Goal: Task Accomplishment & Management: Manage account settings

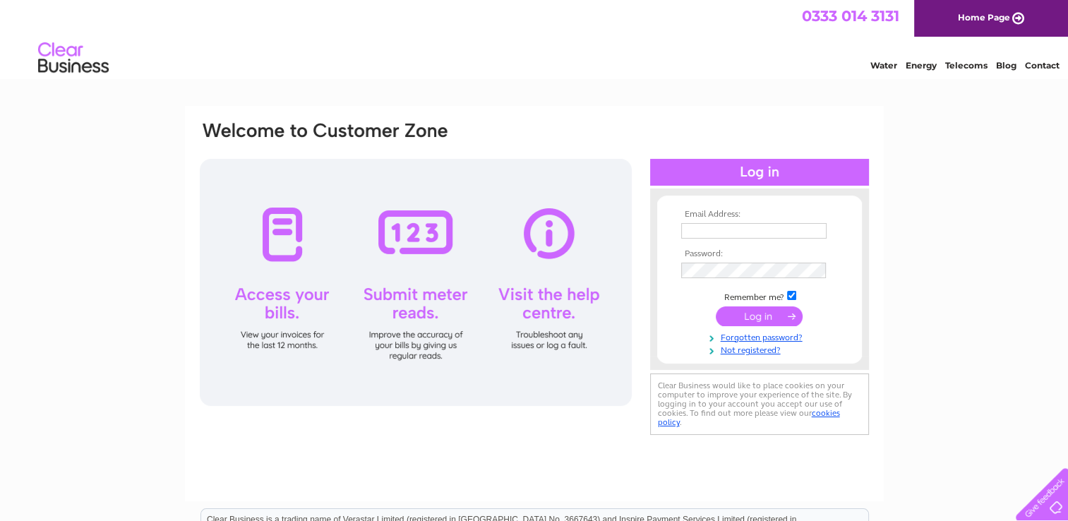
click at [748, 236] on input "text" at bounding box center [753, 231] width 145 height 16
type input "sales@steadfasttapes.co.uk"
click at [716, 307] on input "submit" at bounding box center [759, 317] width 87 height 20
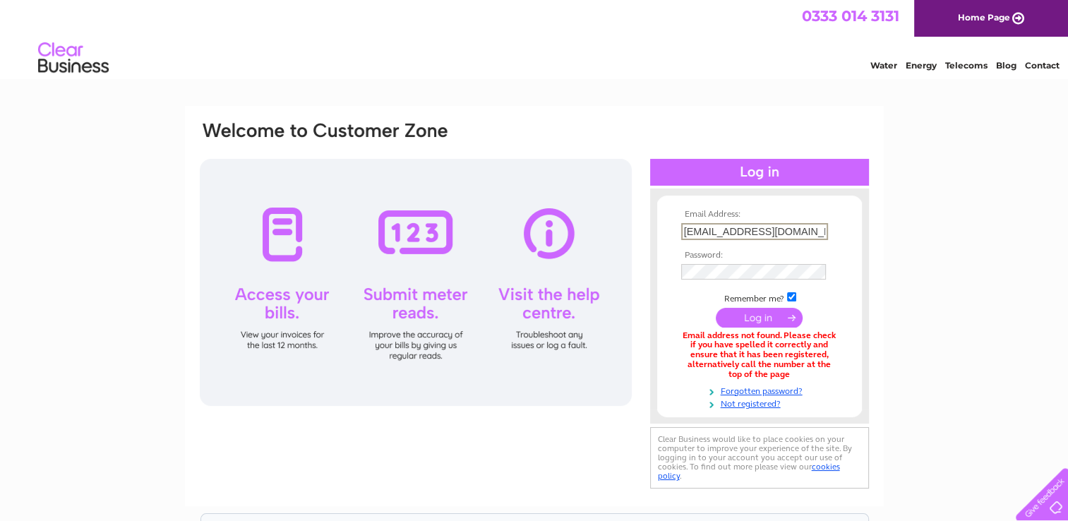
drag, startPoint x: 816, startPoint y: 229, endPoint x: 585, endPoint y: 229, distance: 231.6
click at [585, 229] on div "Email Address: sales@steadfasttapes.co.uk Password:" at bounding box center [534, 306] width 672 height 372
type input "accounts@steadfasttapes.co.uk"
click at [716, 307] on input "submit" at bounding box center [759, 317] width 87 height 20
click at [784, 229] on input "[EMAIL_ADDRESS][DOMAIN_NAME]" at bounding box center [754, 231] width 147 height 17
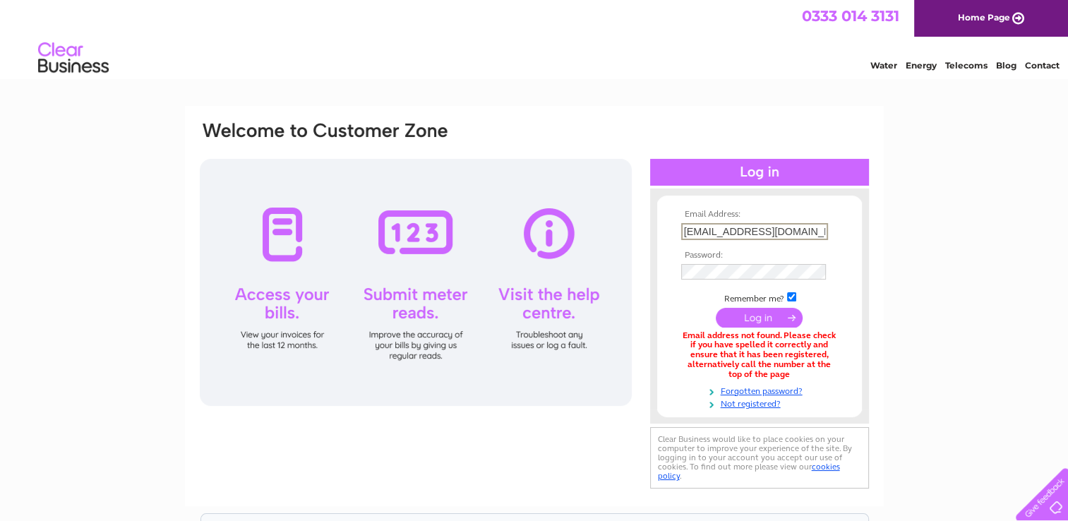
scroll to position [0, 3]
drag, startPoint x: 684, startPoint y: 232, endPoint x: 1073, endPoint y: 232, distance: 389.8
click at [1068, 232] on html "Email Address: [EMAIL_ADDRESS][DOMAIN_NAME] Password:" at bounding box center [534, 379] width 1068 height 758
type input "[EMAIL_ADDRESS][DOMAIN_NAME]"
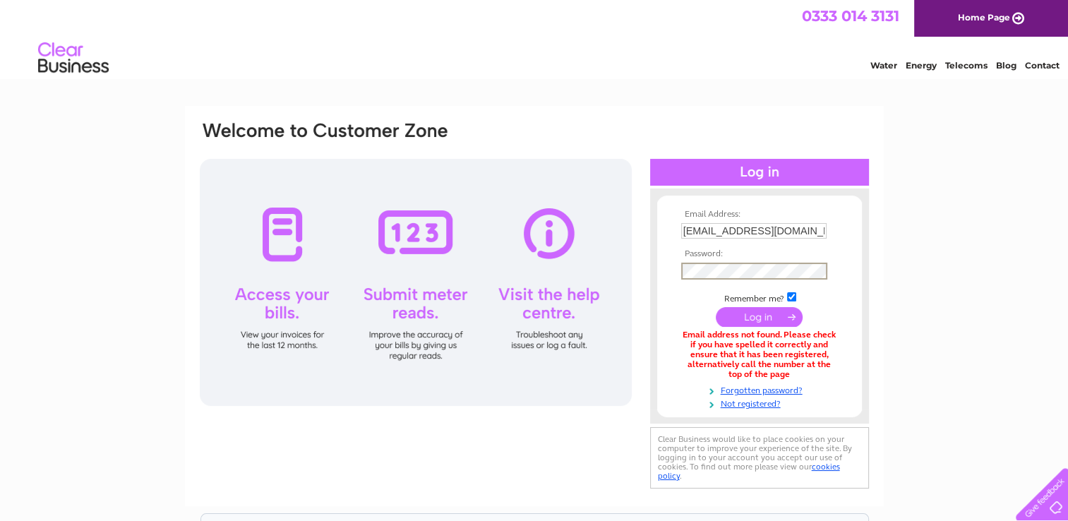
click at [716, 307] on input "submit" at bounding box center [759, 317] width 87 height 20
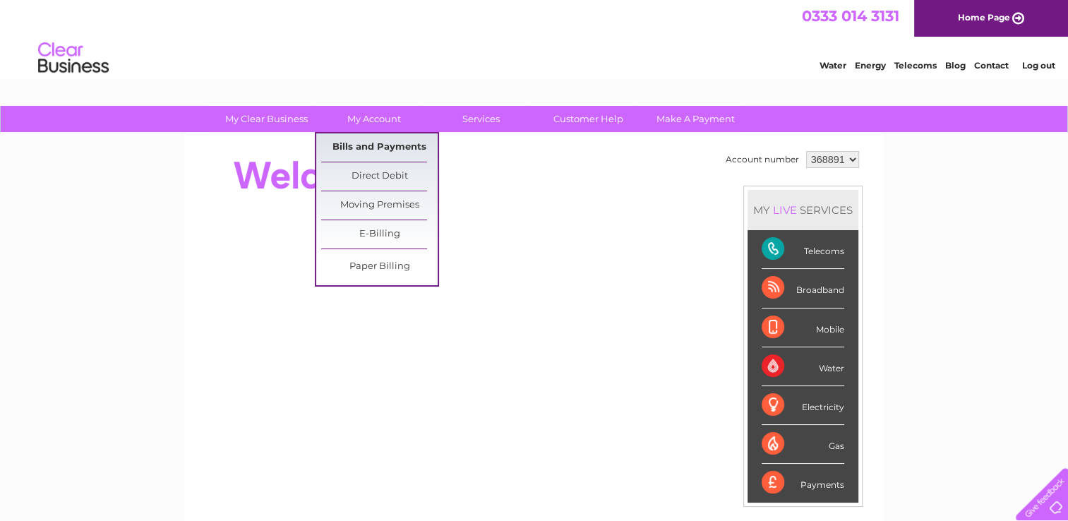
click at [390, 143] on link "Bills and Payments" at bounding box center [379, 147] width 117 height 28
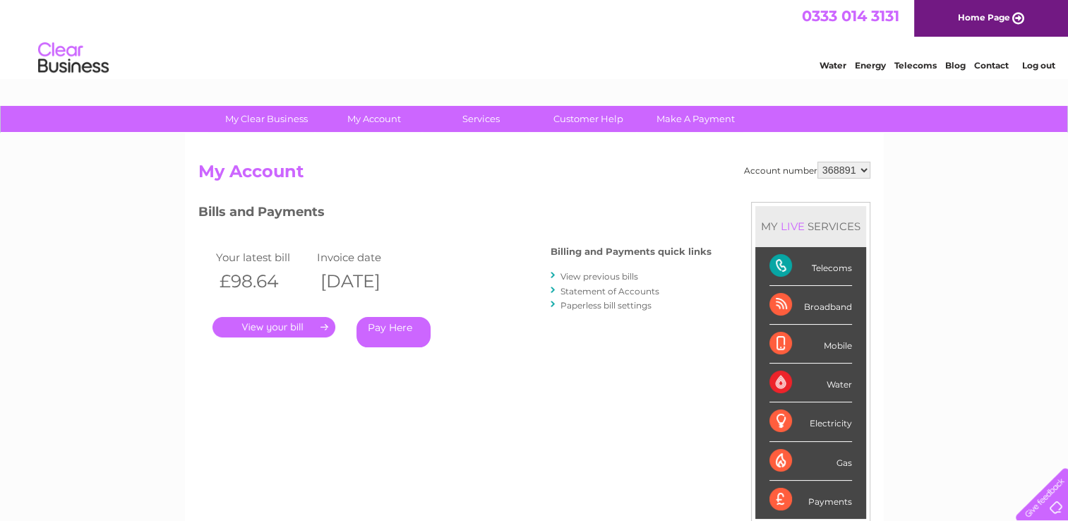
click at [268, 324] on link "." at bounding box center [274, 327] width 123 height 20
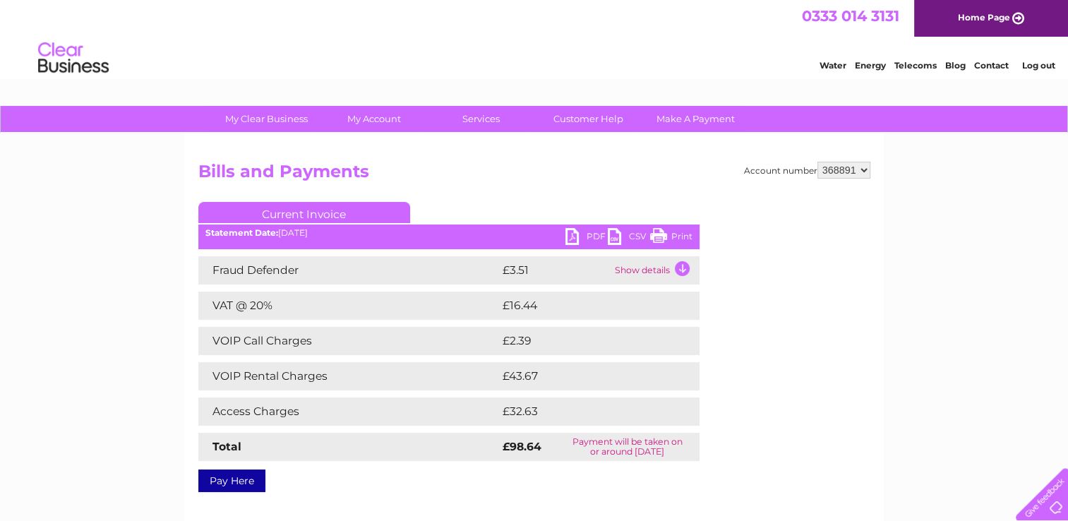
click at [578, 233] on link "PDF" at bounding box center [587, 238] width 42 height 20
